Goal: Information Seeking & Learning: Learn about a topic

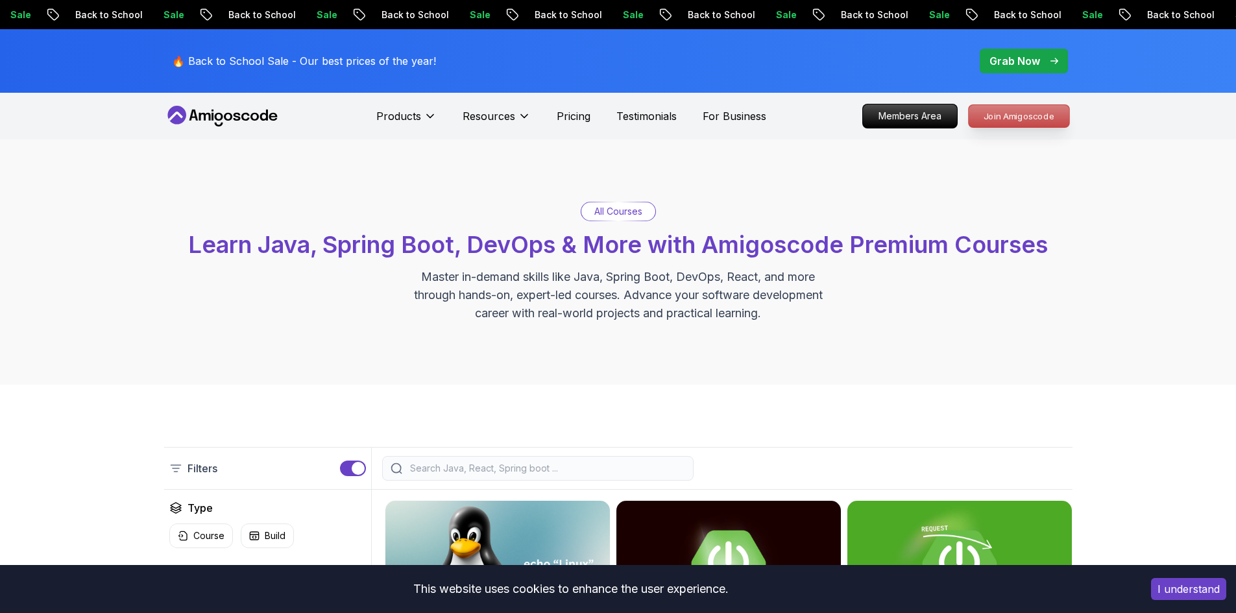
click at [995, 118] on p "Join Amigoscode" at bounding box center [1019, 116] width 101 height 22
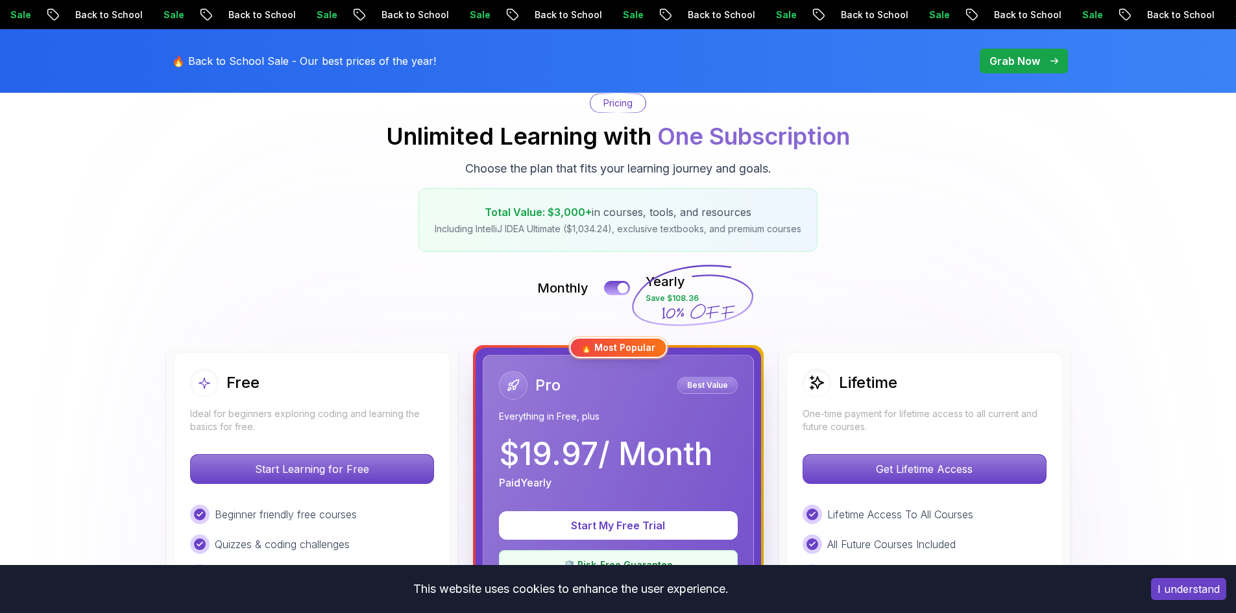
scroll to position [195, 0]
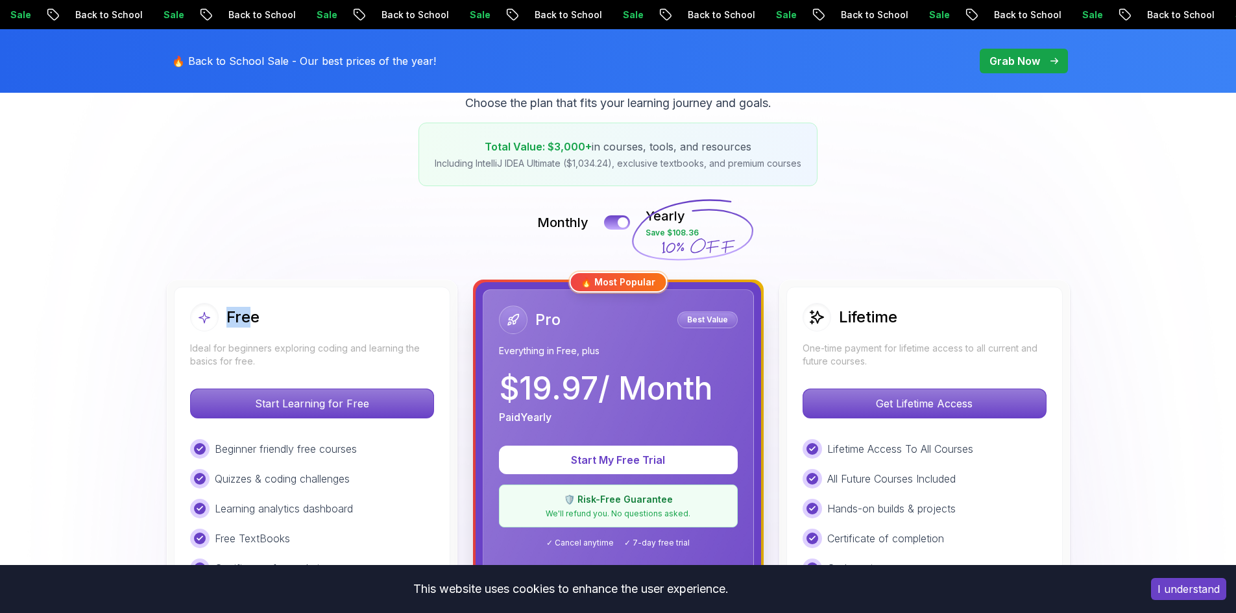
drag, startPoint x: 230, startPoint y: 313, endPoint x: 189, endPoint y: 311, distance: 40.3
click at [190, 311] on div "Free" at bounding box center [224, 317] width 69 height 29
click at [232, 315] on h2 "Free" at bounding box center [242, 317] width 33 height 21
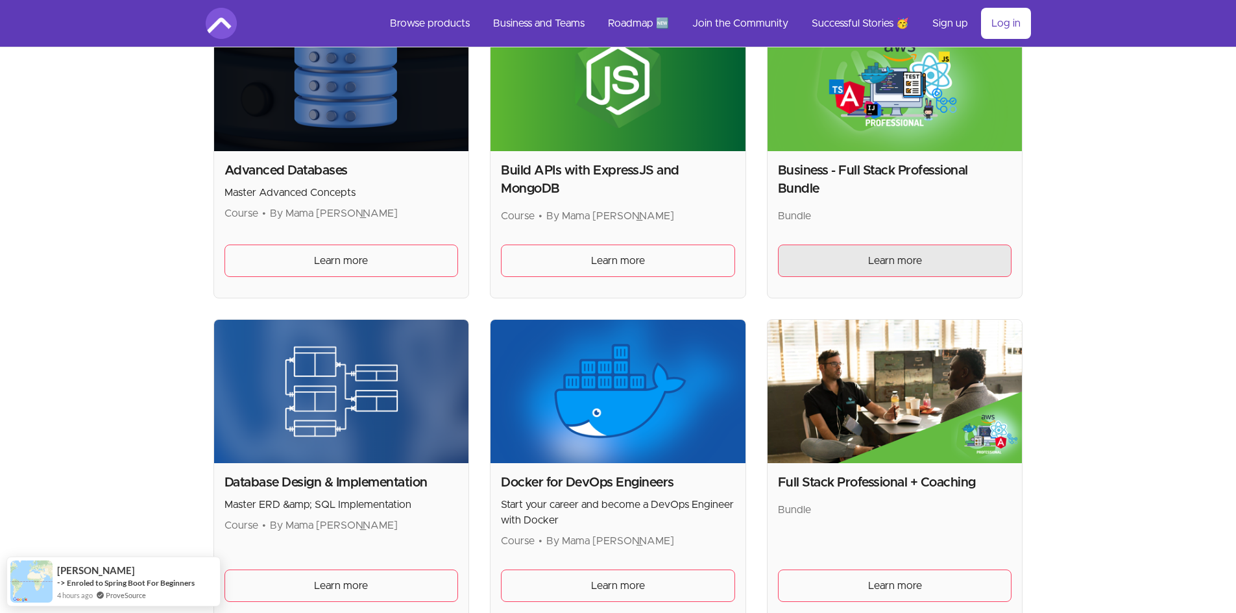
scroll to position [324, 0]
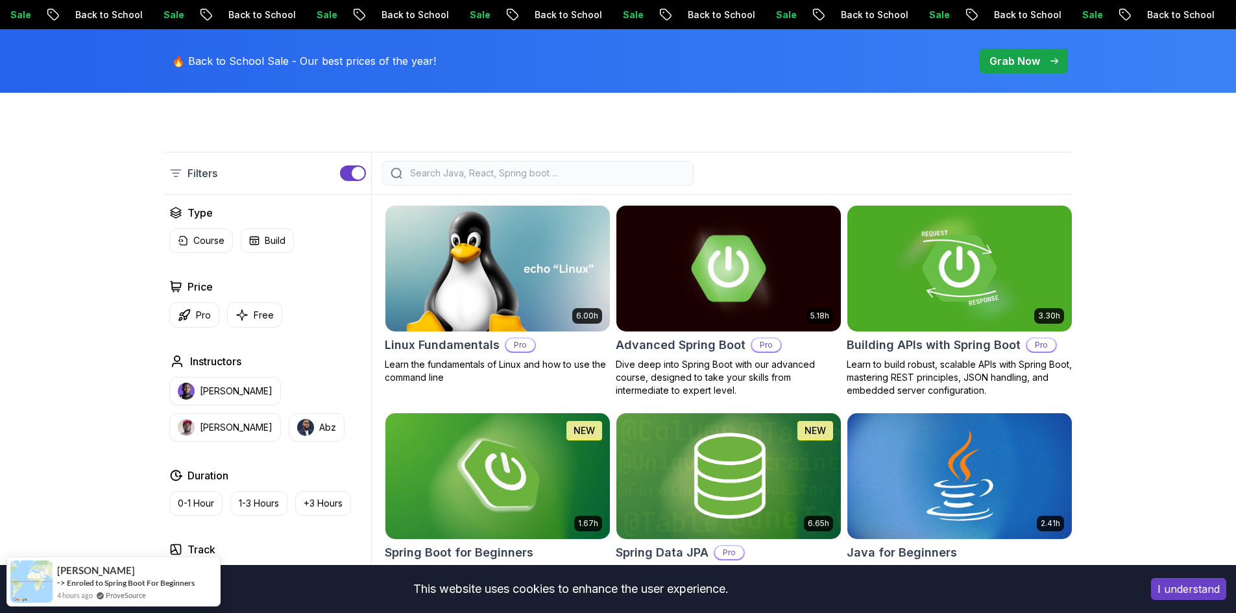
scroll to position [130, 0]
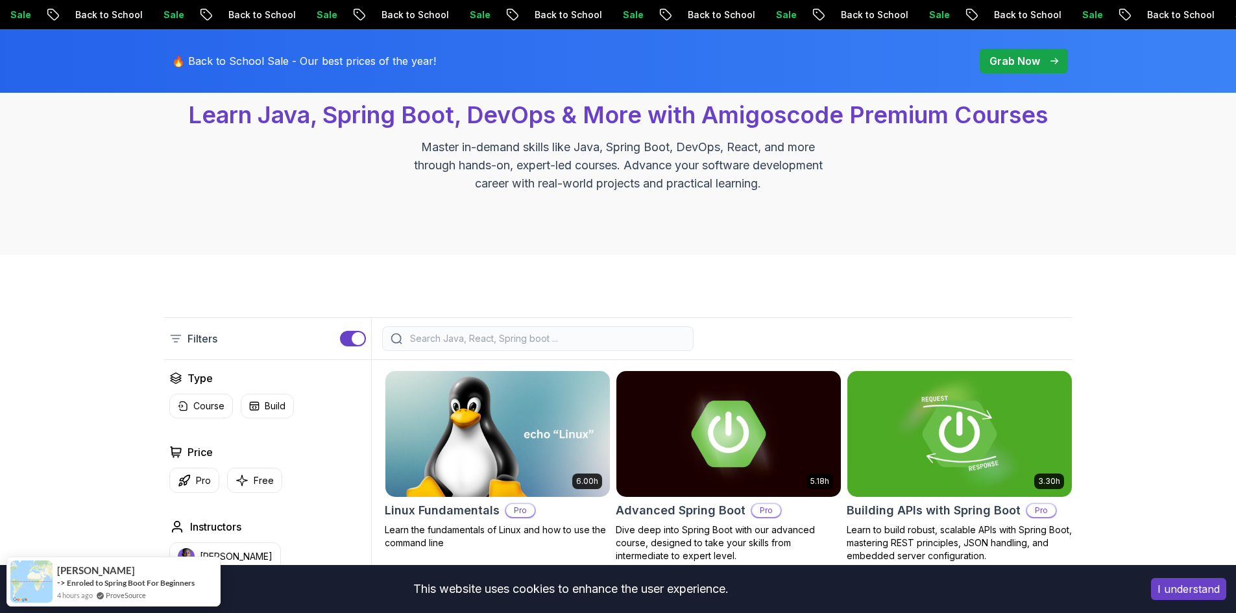
click at [202, 339] on p "Filters" at bounding box center [202, 339] width 30 height 16
click at [184, 335] on div "Filters" at bounding box center [193, 339] width 48 height 16
click at [178, 334] on icon at bounding box center [175, 338] width 13 height 13
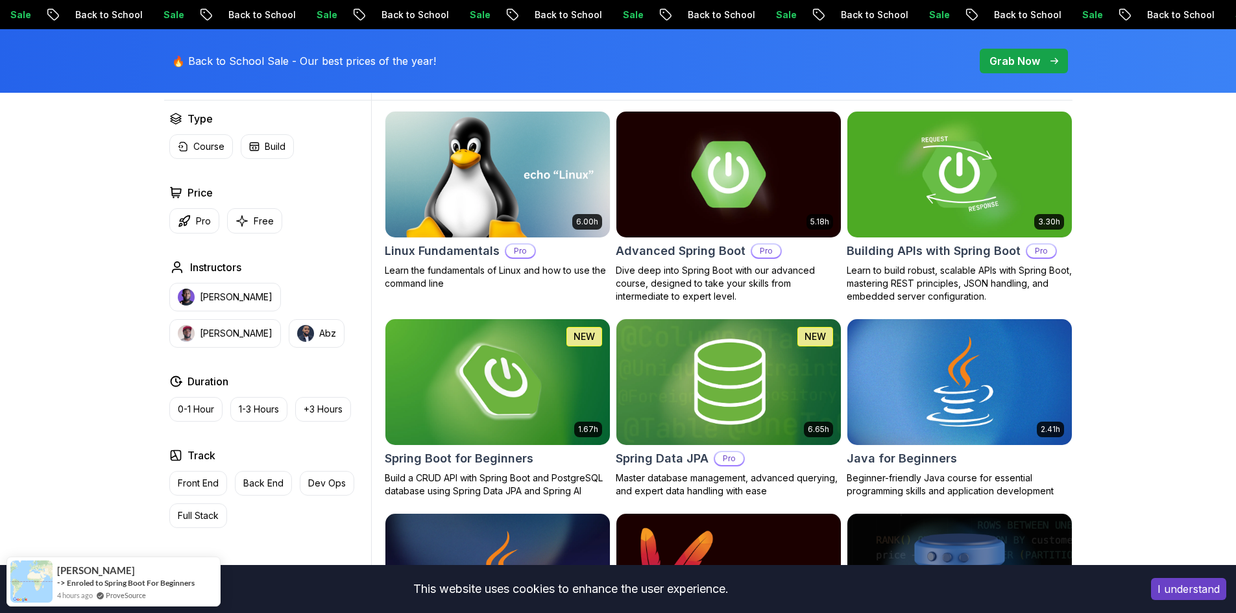
scroll to position [195, 0]
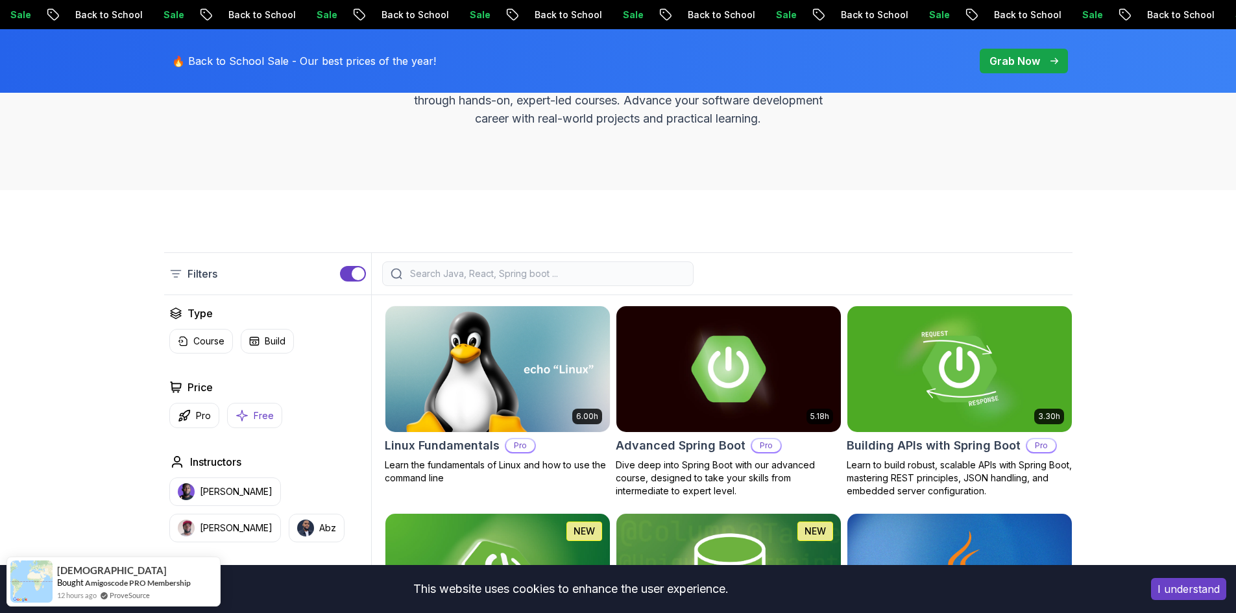
click at [247, 417] on icon "button" at bounding box center [241, 416] width 13 height 14
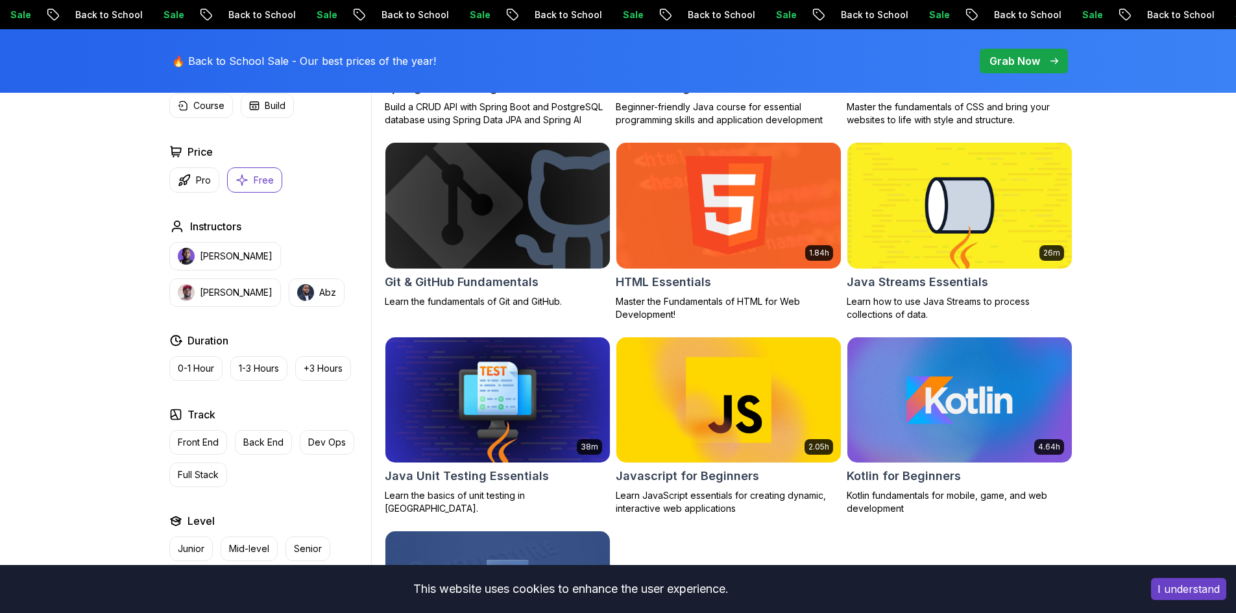
scroll to position [519, 0]
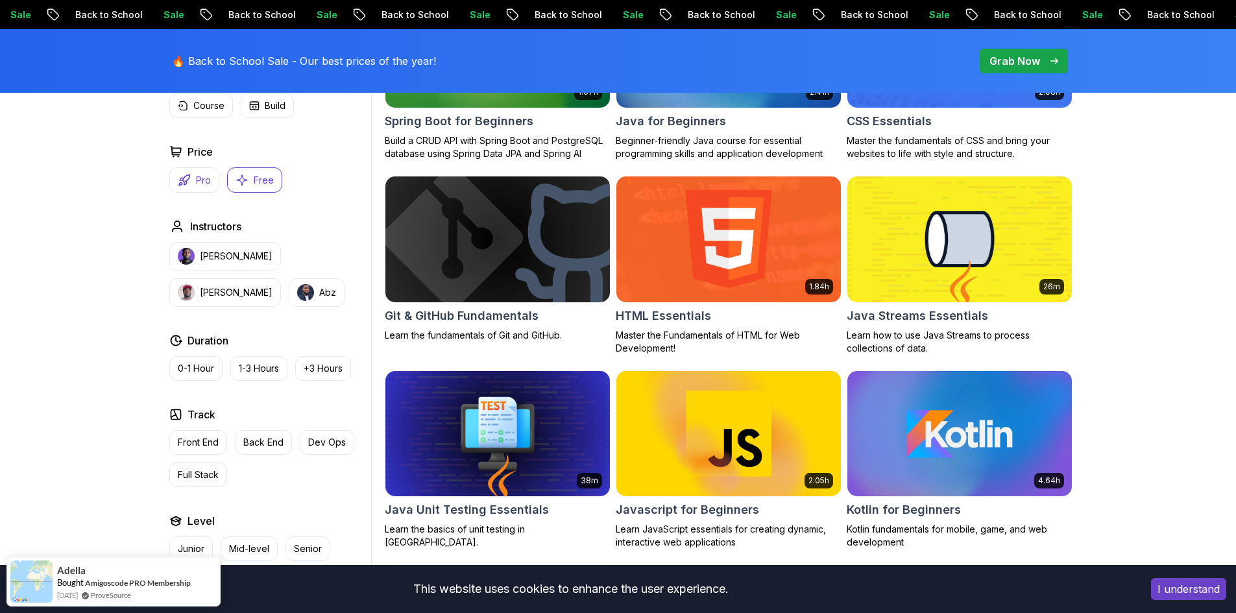
click at [204, 180] on p "Pro" at bounding box center [203, 180] width 15 height 13
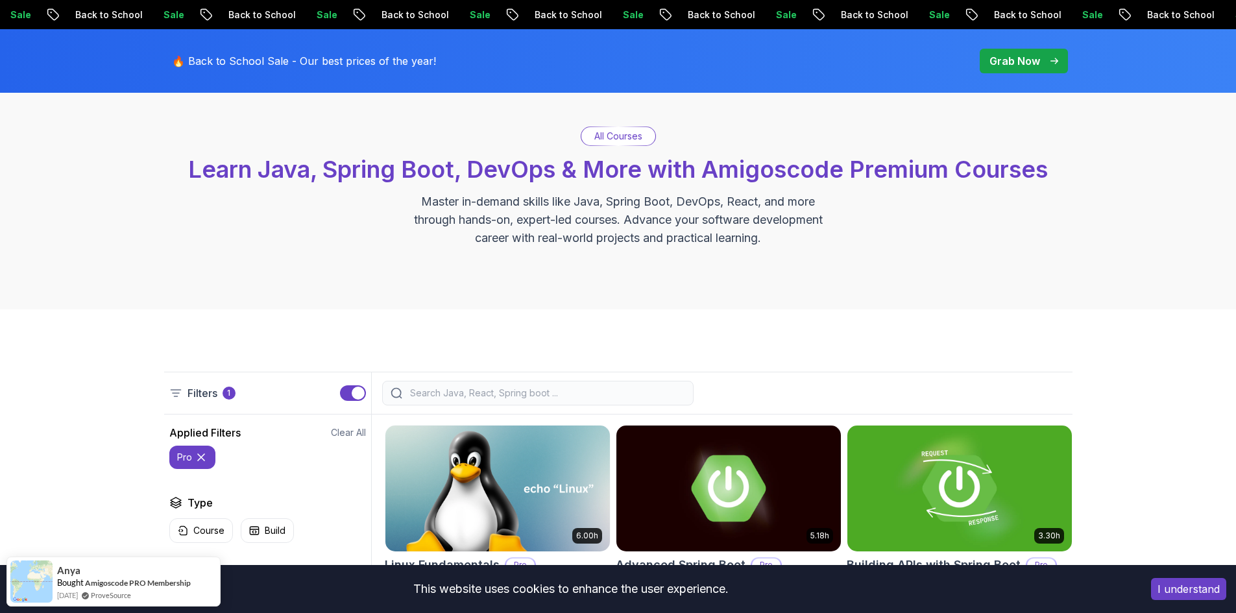
scroll to position [65, 0]
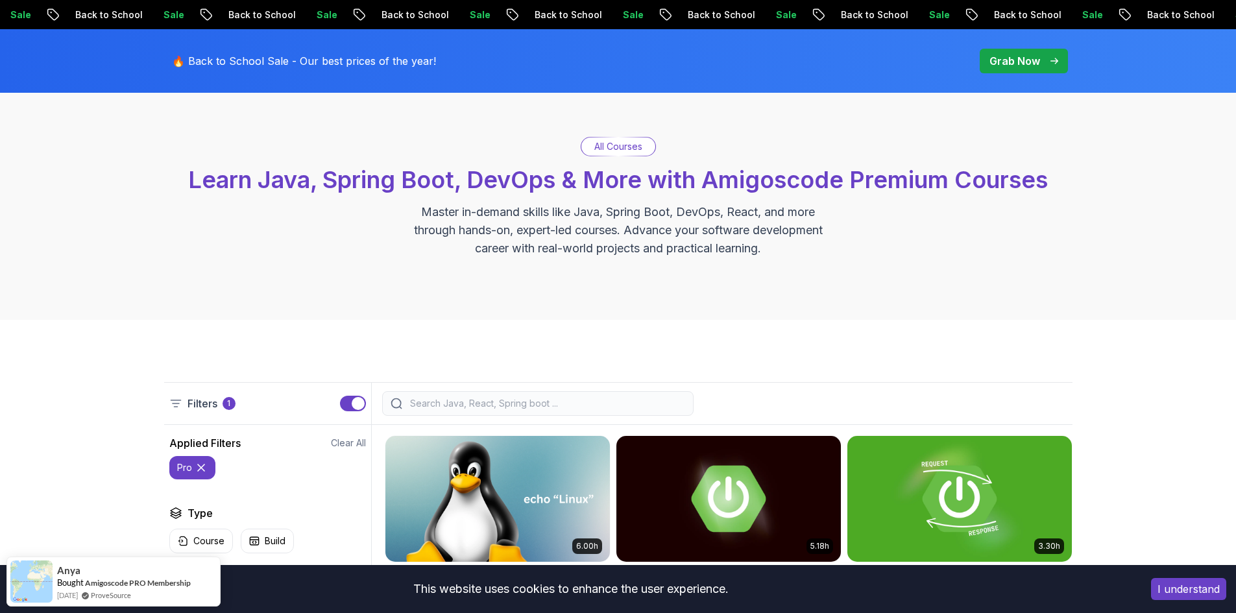
click at [487, 402] on input "search" at bounding box center [546, 403] width 278 height 13
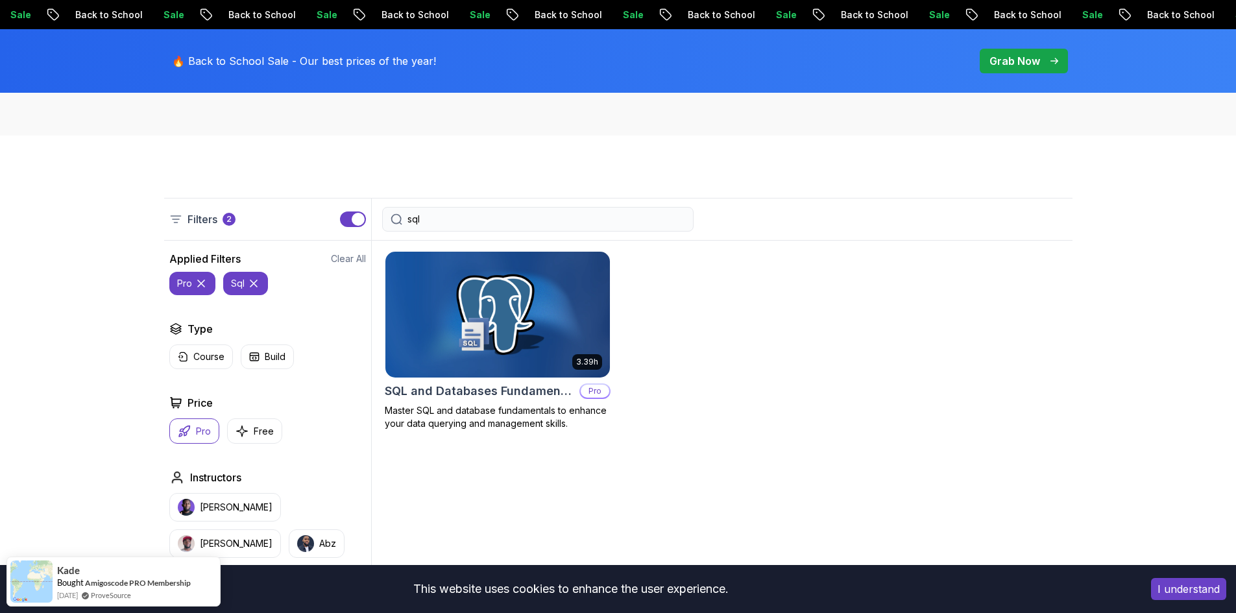
scroll to position [195, 0]
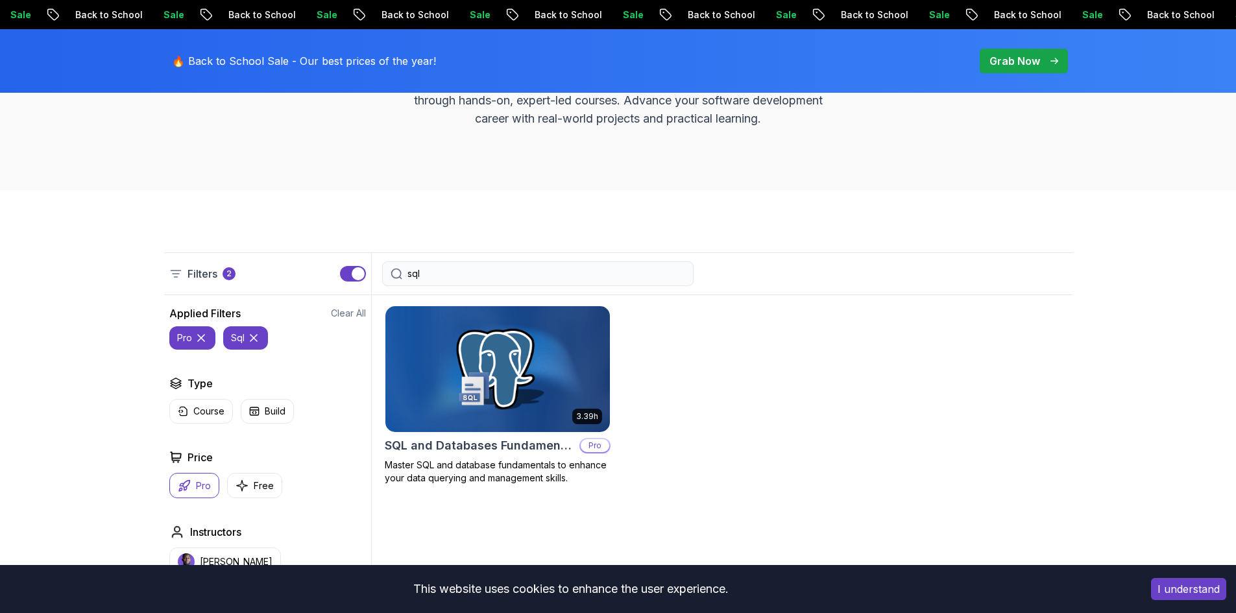
click at [196, 335] on icon at bounding box center [201, 338] width 13 height 13
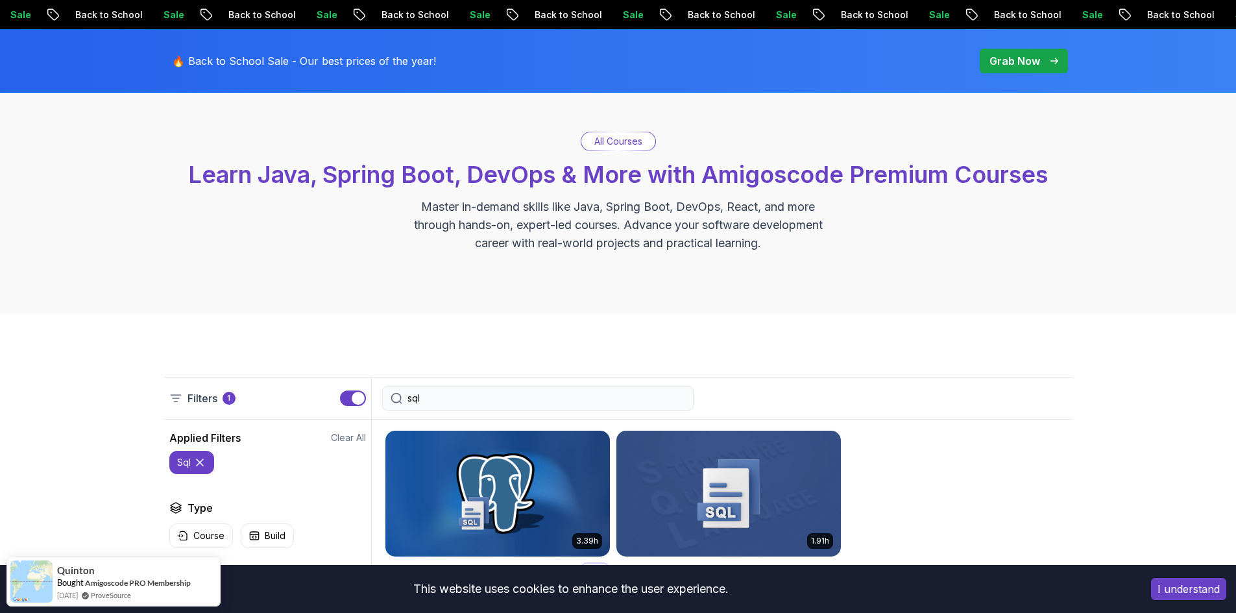
scroll to position [65, 0]
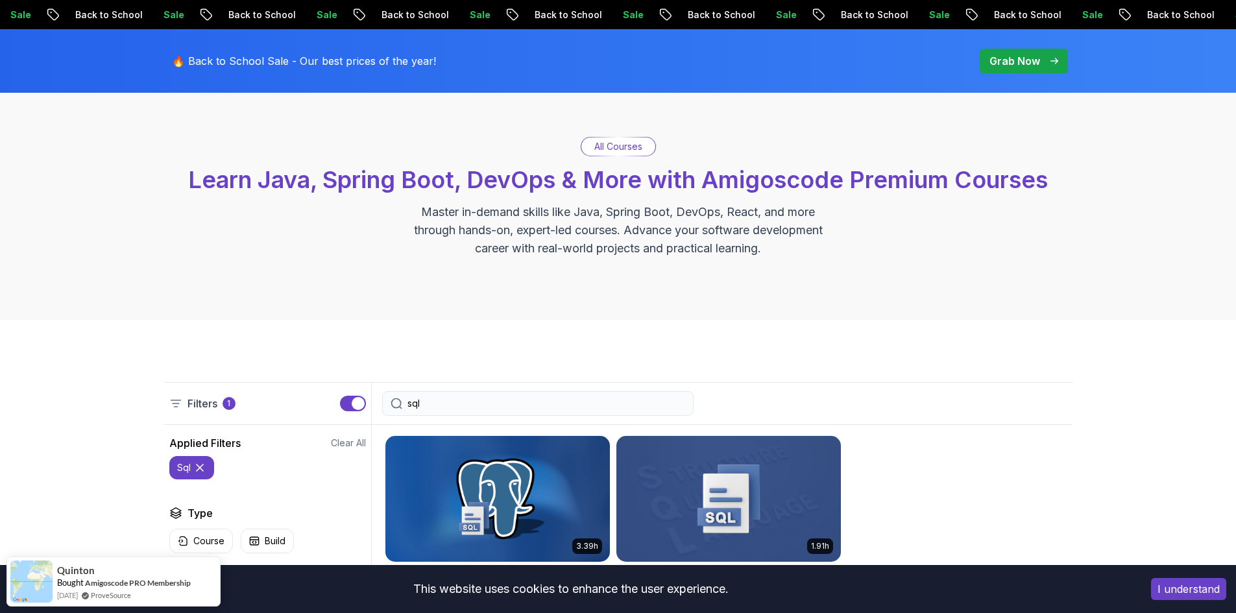
drag, startPoint x: 478, startPoint y: 404, endPoint x: 304, endPoint y: 396, distance: 174.7
click at [304, 396] on div "Filters 1 sql" at bounding box center [618, 403] width 908 height 43
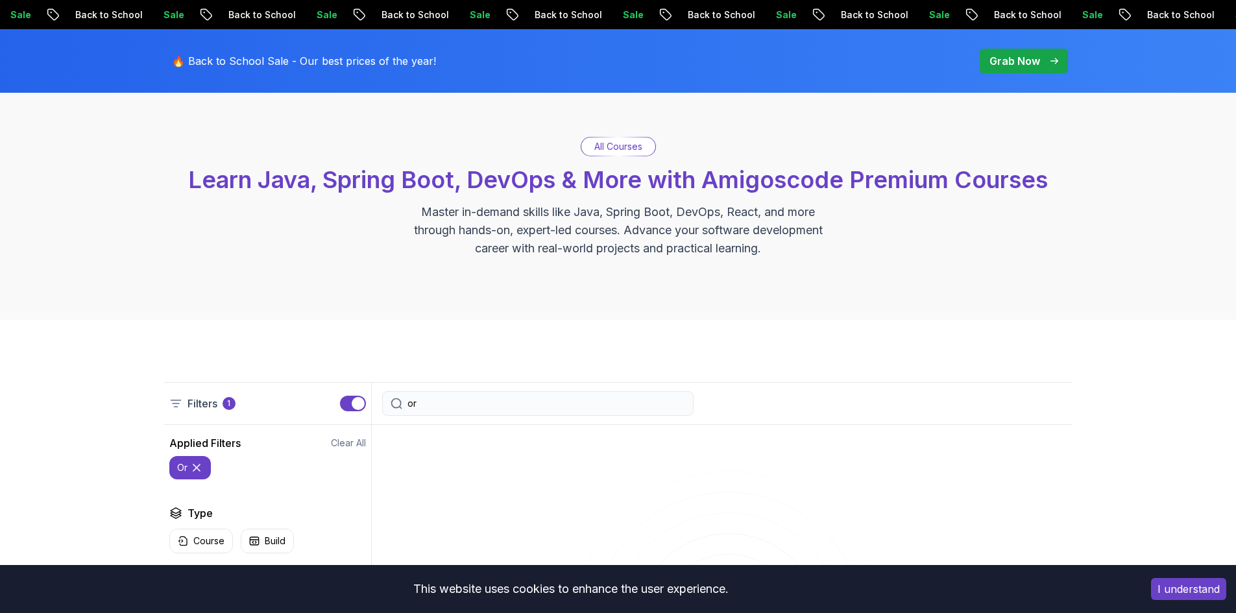
type input "o"
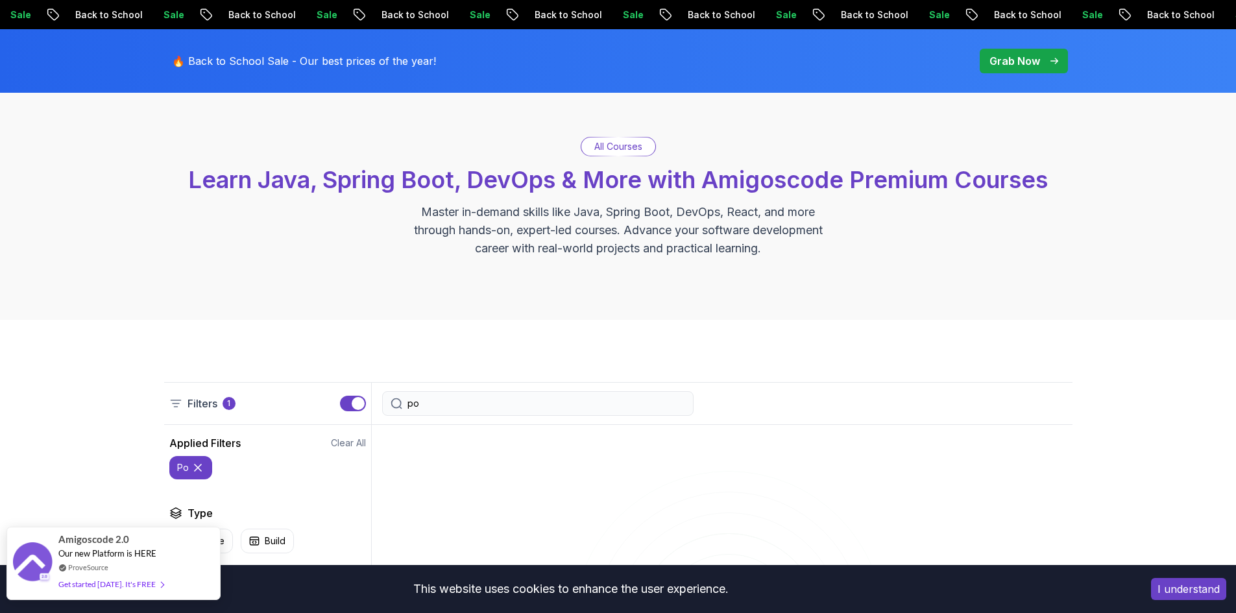
type input "po"
click at [115, 585] on div "Get started [DATE]. It's FREE" at bounding box center [110, 584] width 105 height 15
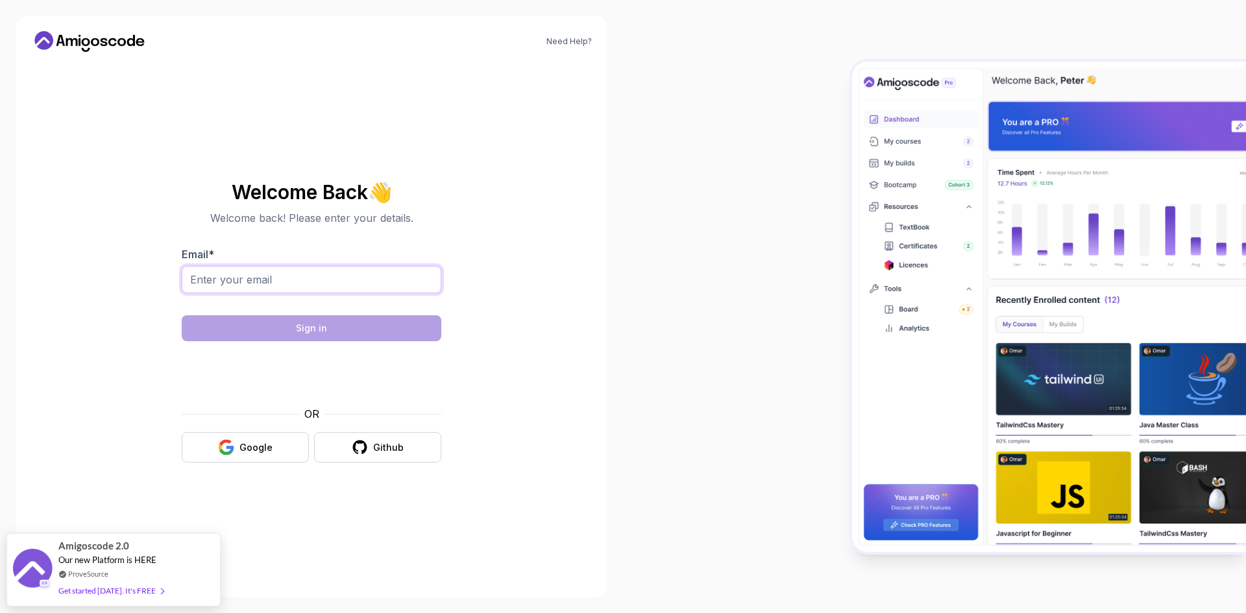
click at [252, 283] on input "Email *" at bounding box center [312, 279] width 260 height 27
click at [279, 600] on div "Need Help? Welcome Back 👋 Welcome back! Please enter your details. Email * Sign…" at bounding box center [311, 306] width 623 height 613
click at [265, 445] on div "Google" at bounding box center [255, 447] width 33 height 13
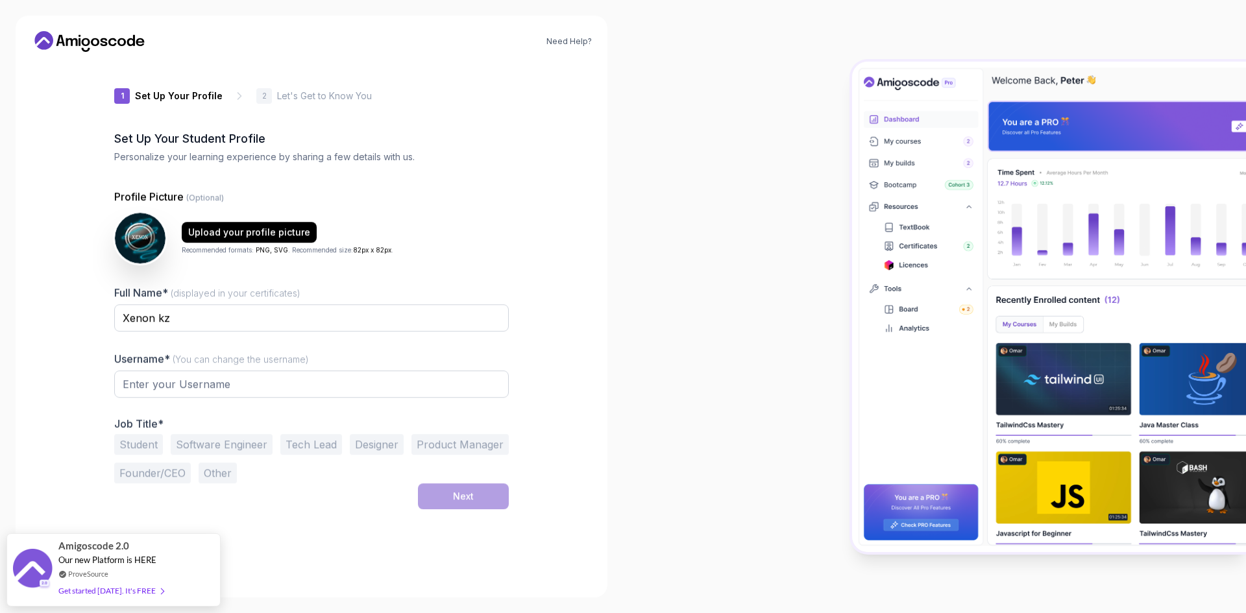
type input "luckybadgera4c98"
